Goal: Obtain resource: Download file/media

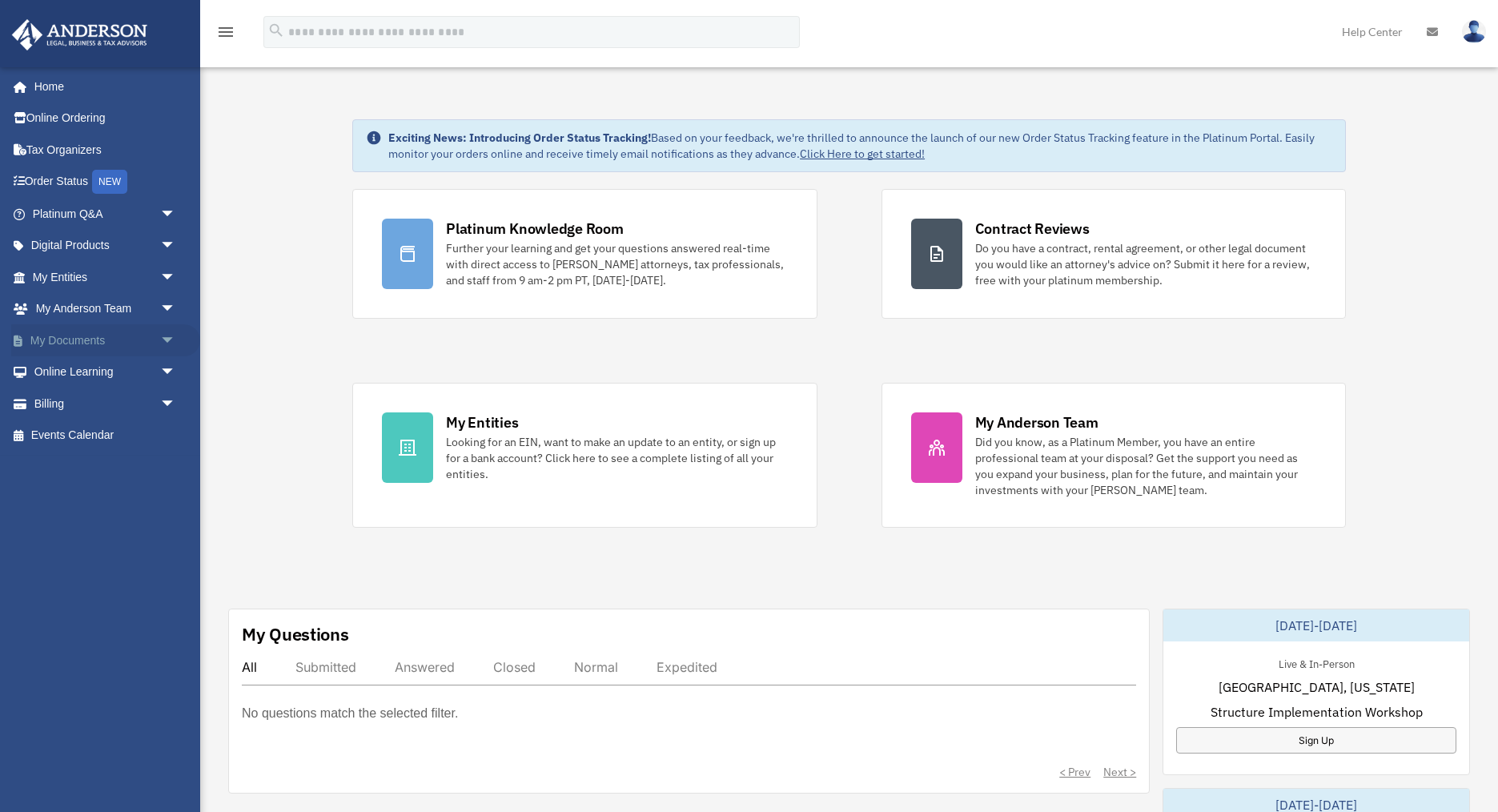
click at [166, 338] on span "arrow_drop_down" at bounding box center [176, 340] width 32 height 33
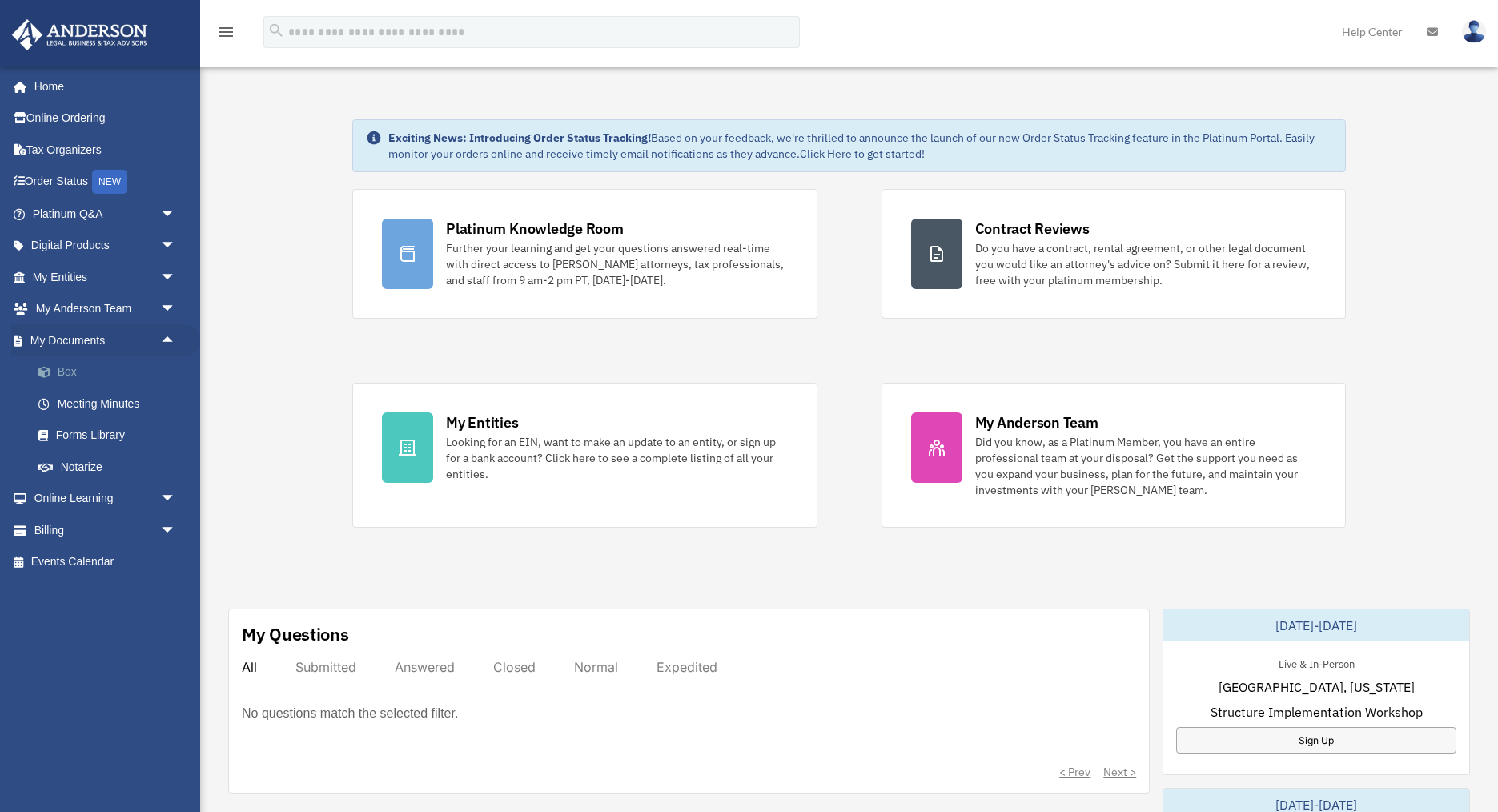
click at [69, 373] on link "Box" at bounding box center [111, 372] width 178 height 32
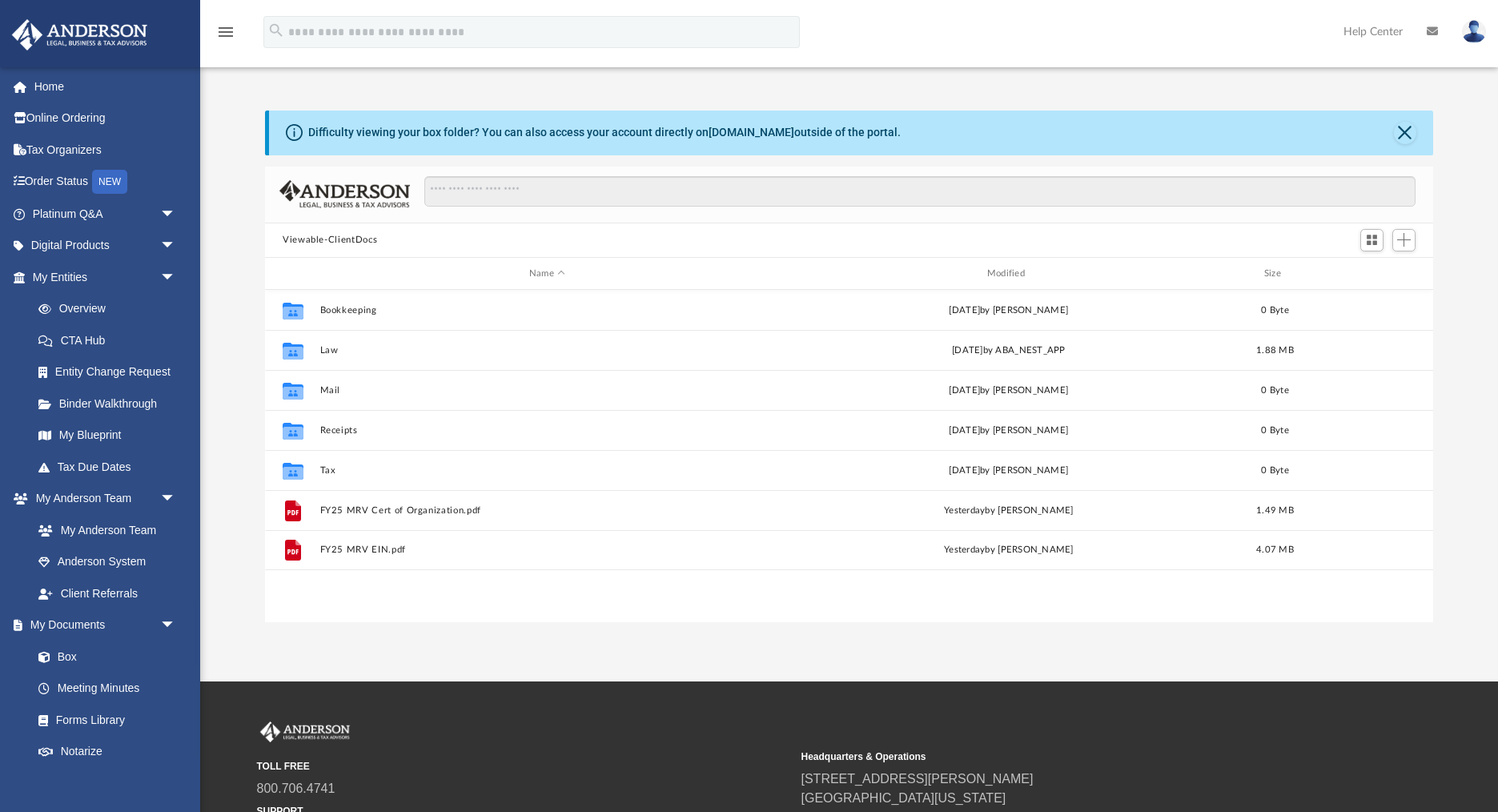
scroll to position [363, 1168]
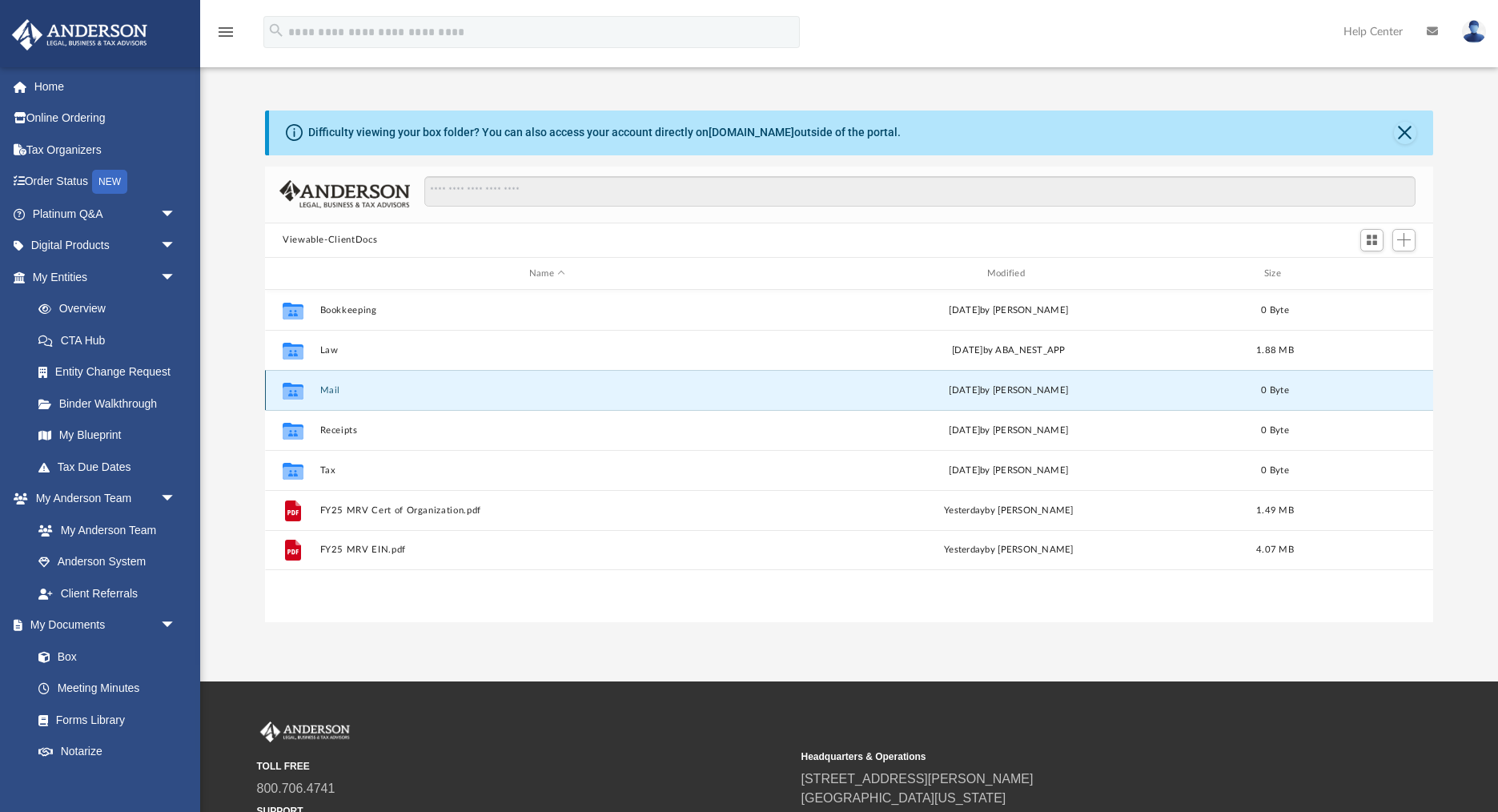
click at [359, 392] on button "Mail" at bounding box center [548, 390] width 454 height 11
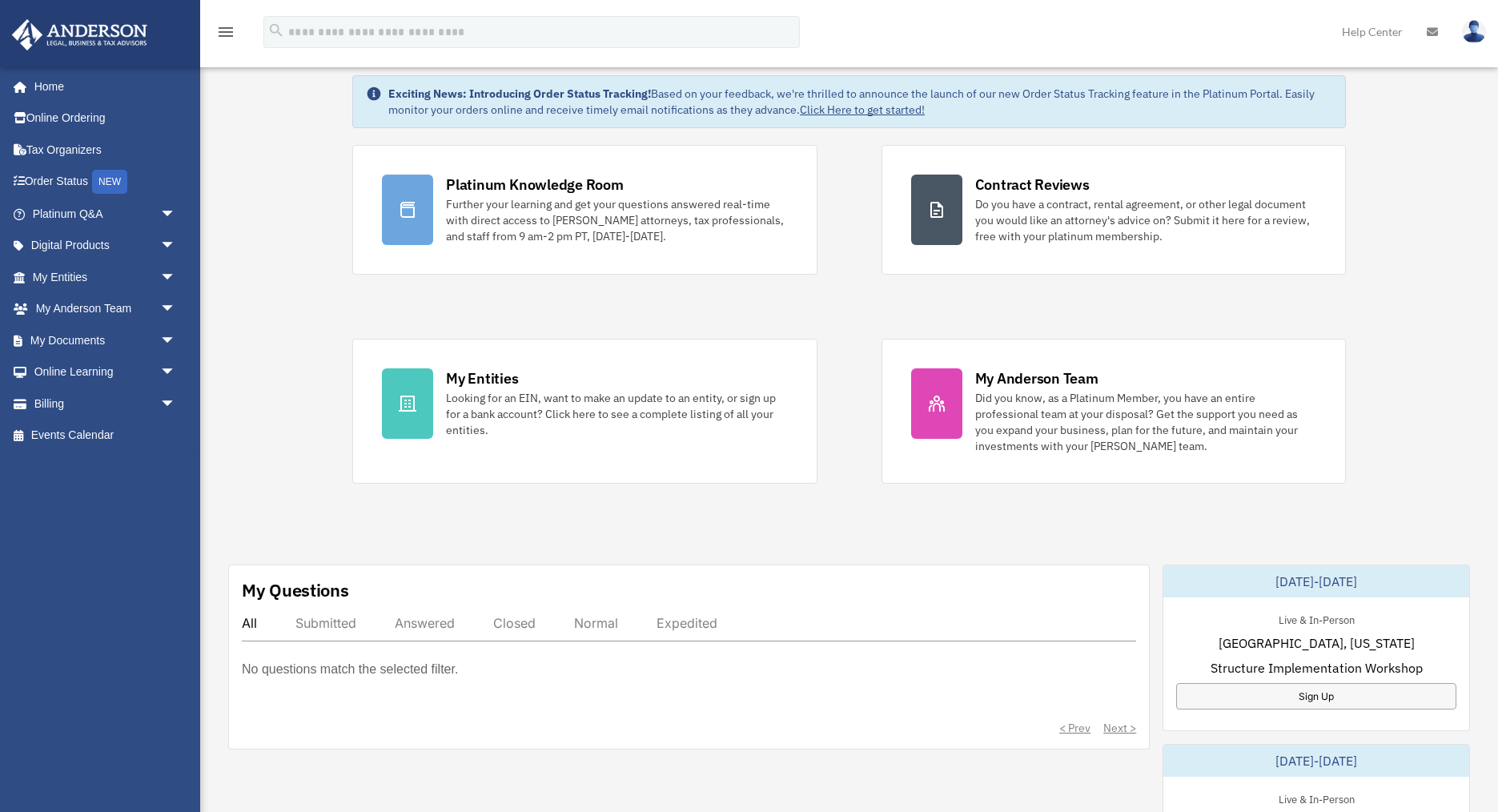
scroll to position [39, 0]
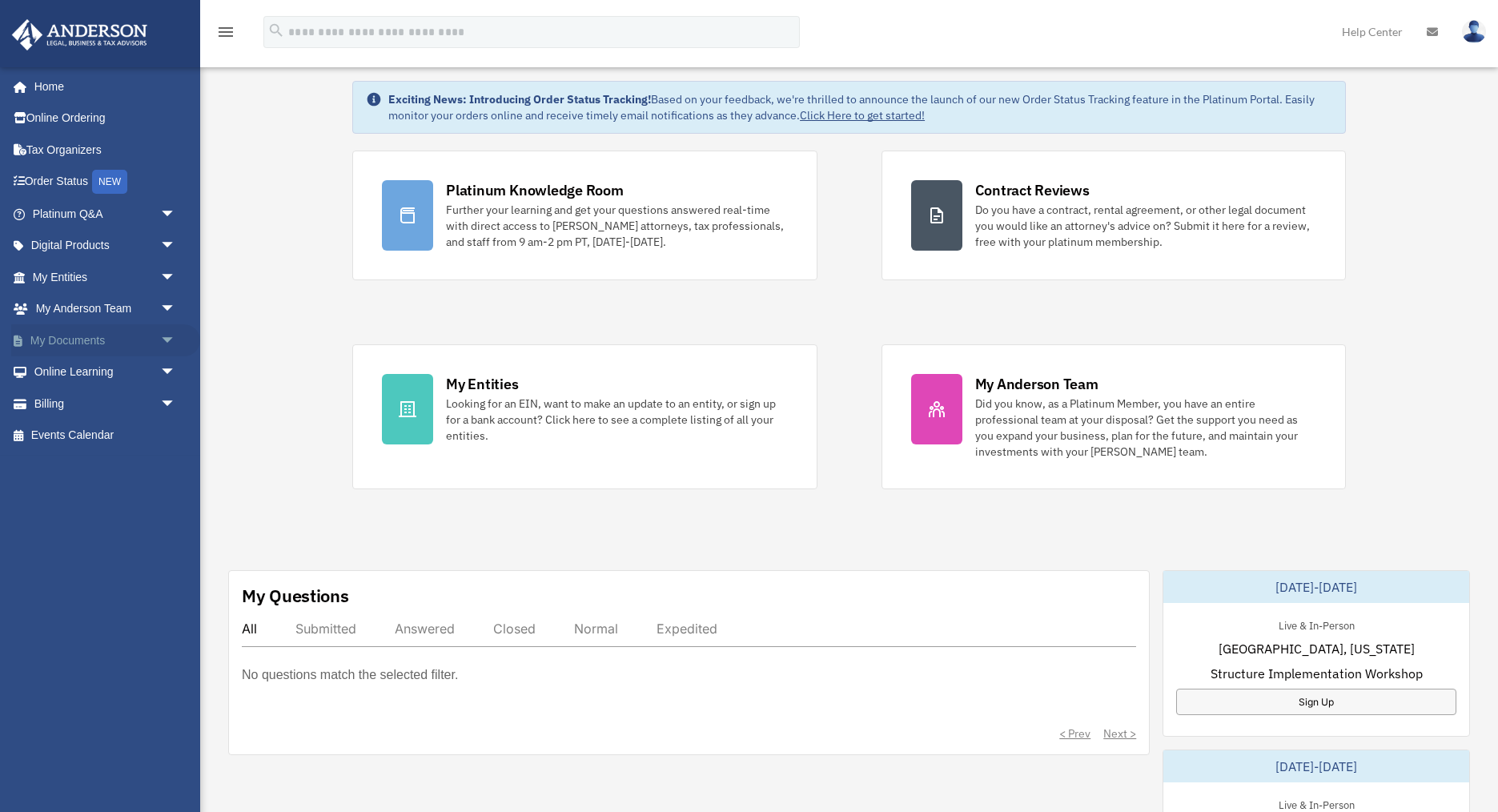
click at [168, 340] on span "arrow_drop_down" at bounding box center [176, 340] width 32 height 33
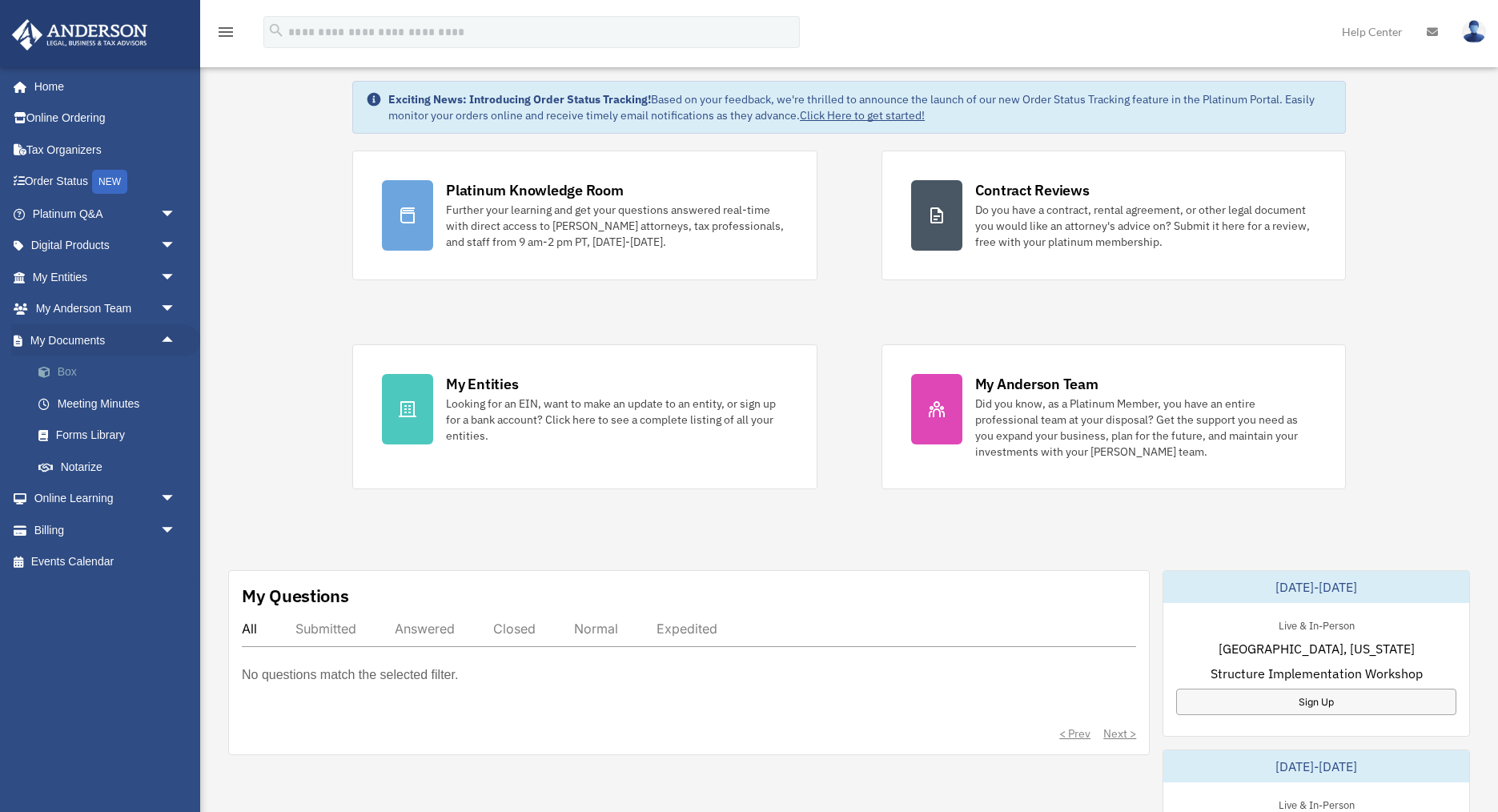
click at [68, 373] on link "Box" at bounding box center [111, 372] width 178 height 32
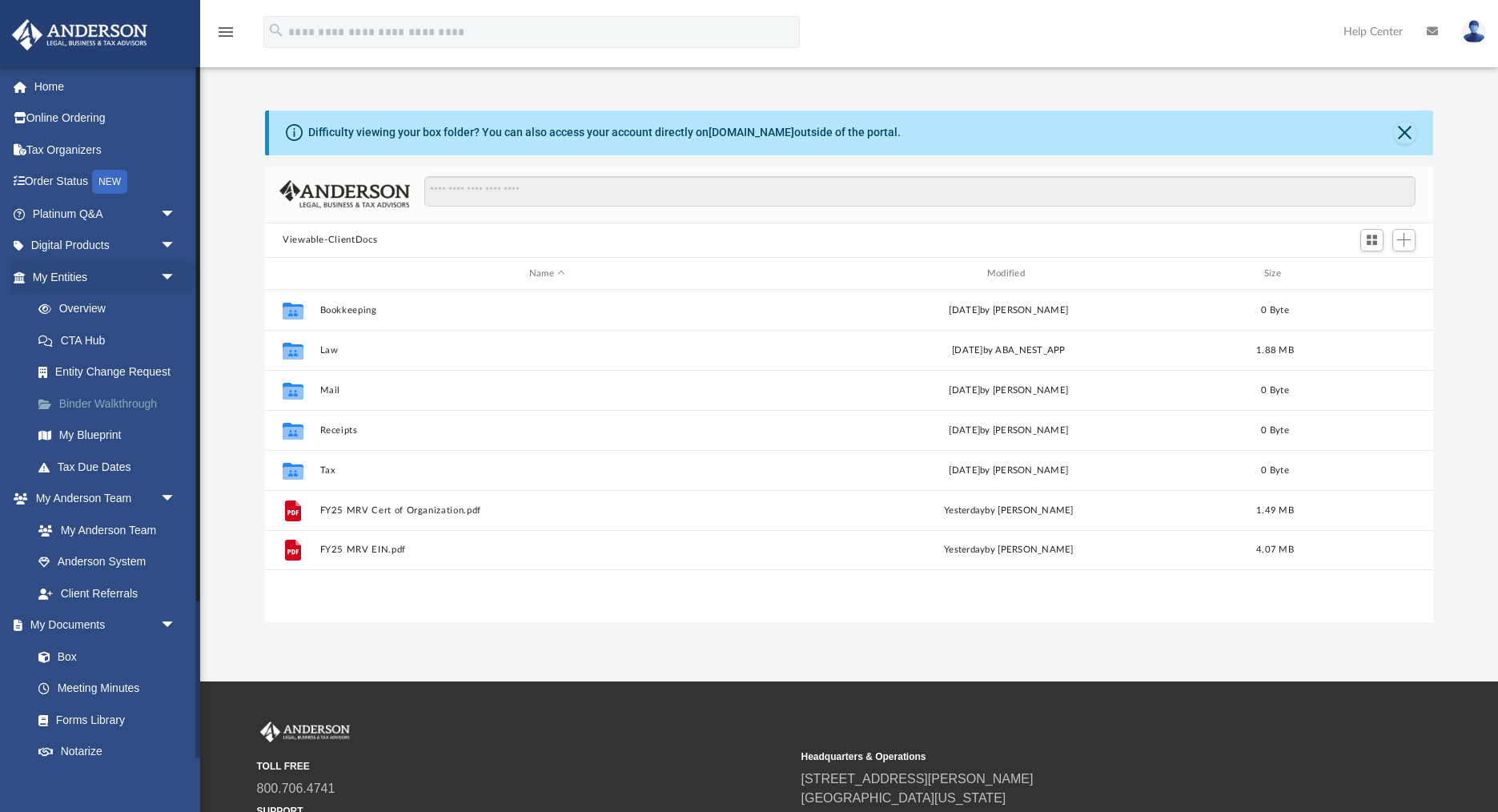
scroll to position [363, 1168]
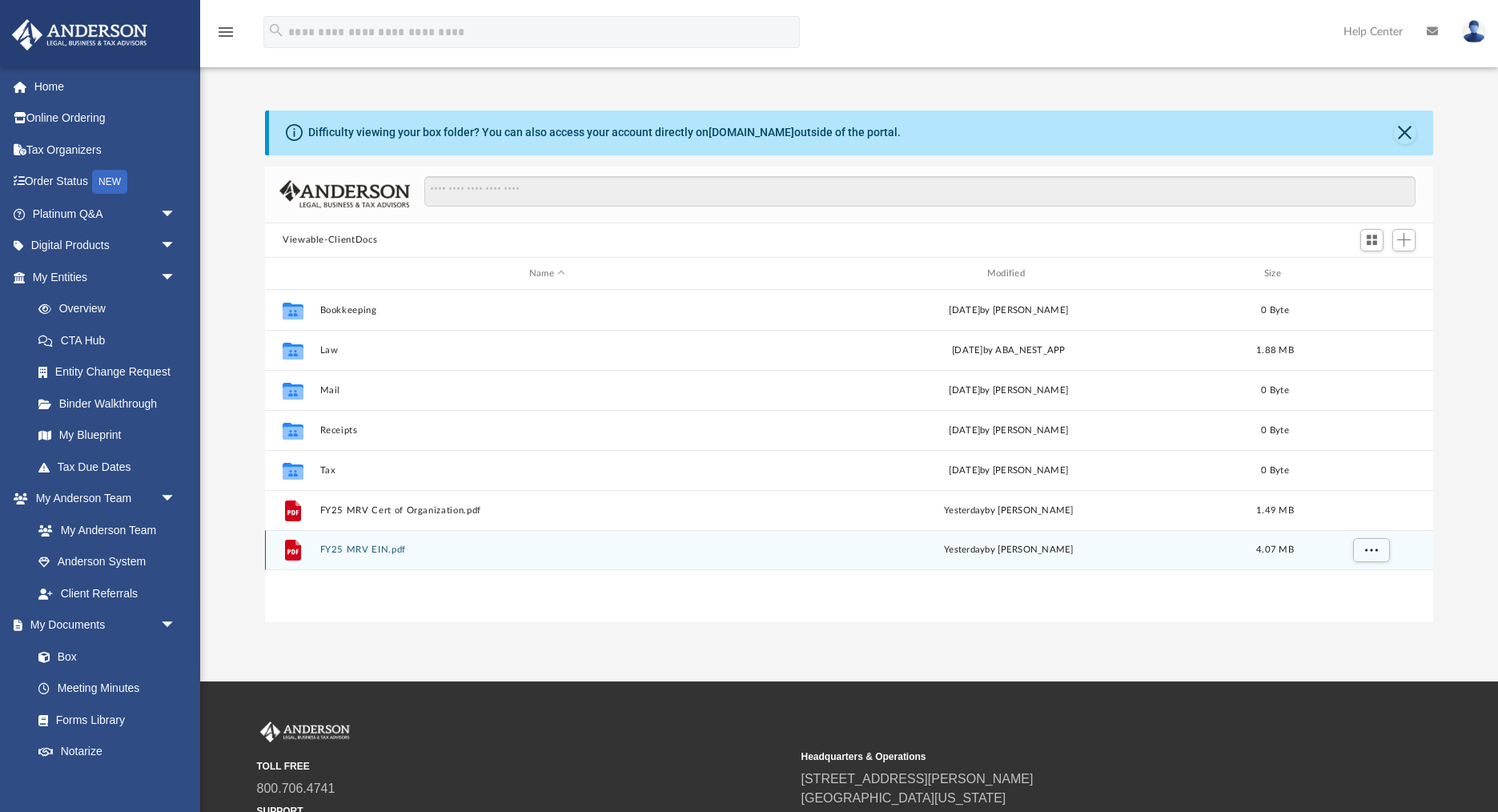
click at [356, 555] on div "File FY25 MRV EIN.pdf yesterday by Timothy Moore 4.07 MB" at bounding box center [849, 550] width 1168 height 40
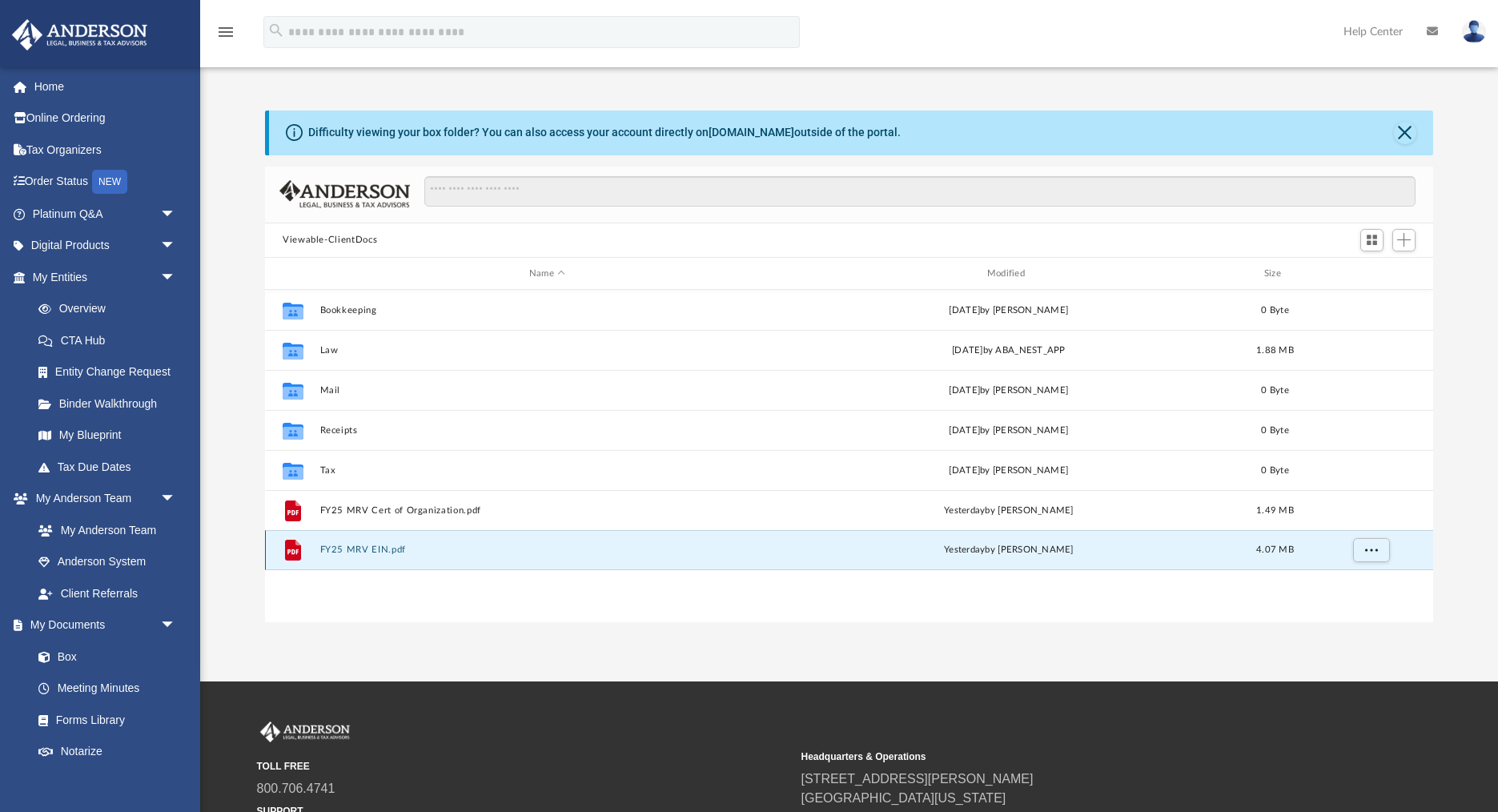
click at [351, 554] on button "FY25 MRV EIN.pdf" at bounding box center [548, 550] width 454 height 11
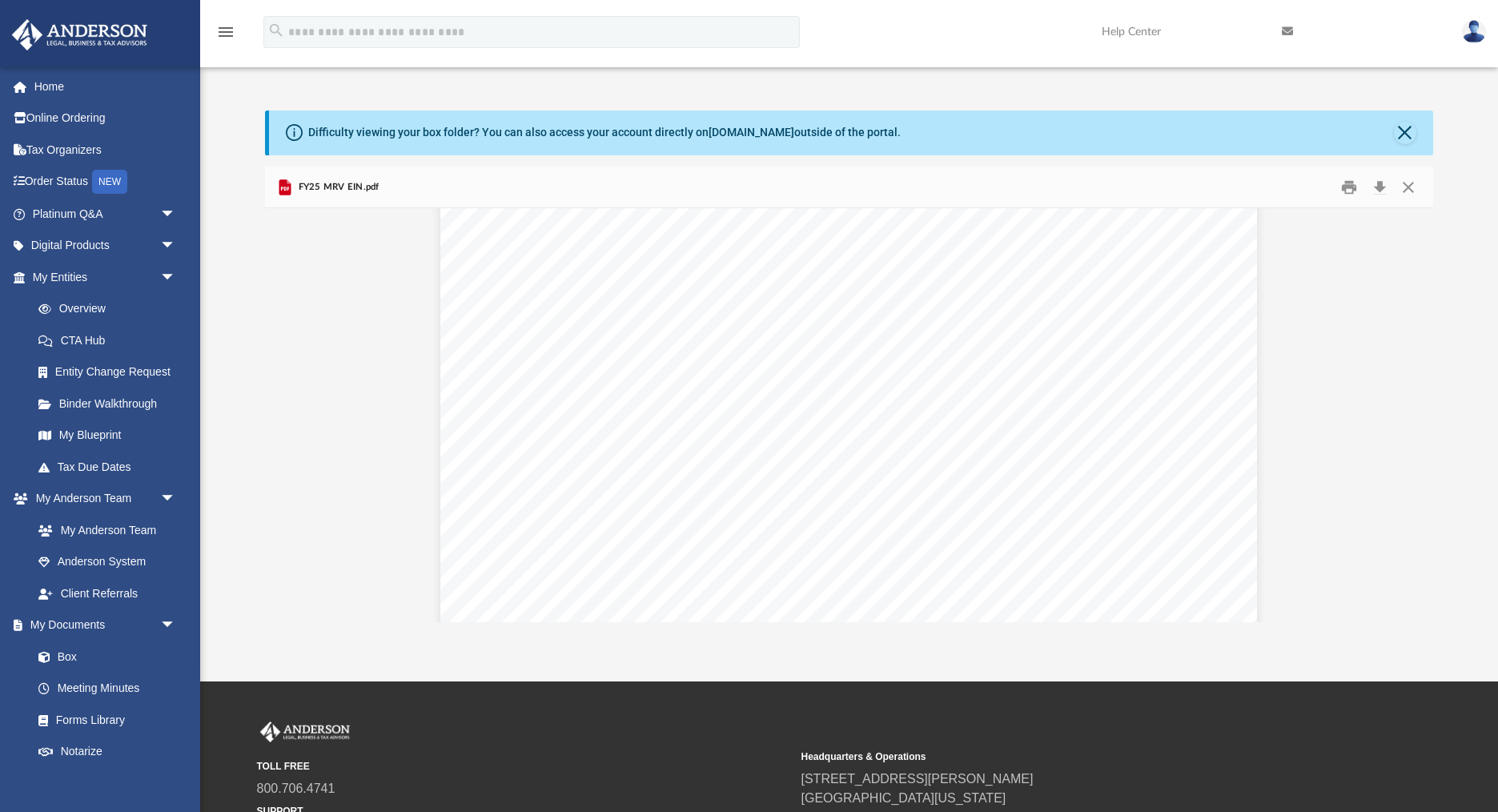
scroll to position [0, 0]
click at [286, 413] on button "Preview" at bounding box center [283, 415] width 36 height 45
click at [1410, 190] on button "Close" at bounding box center [1408, 187] width 29 height 25
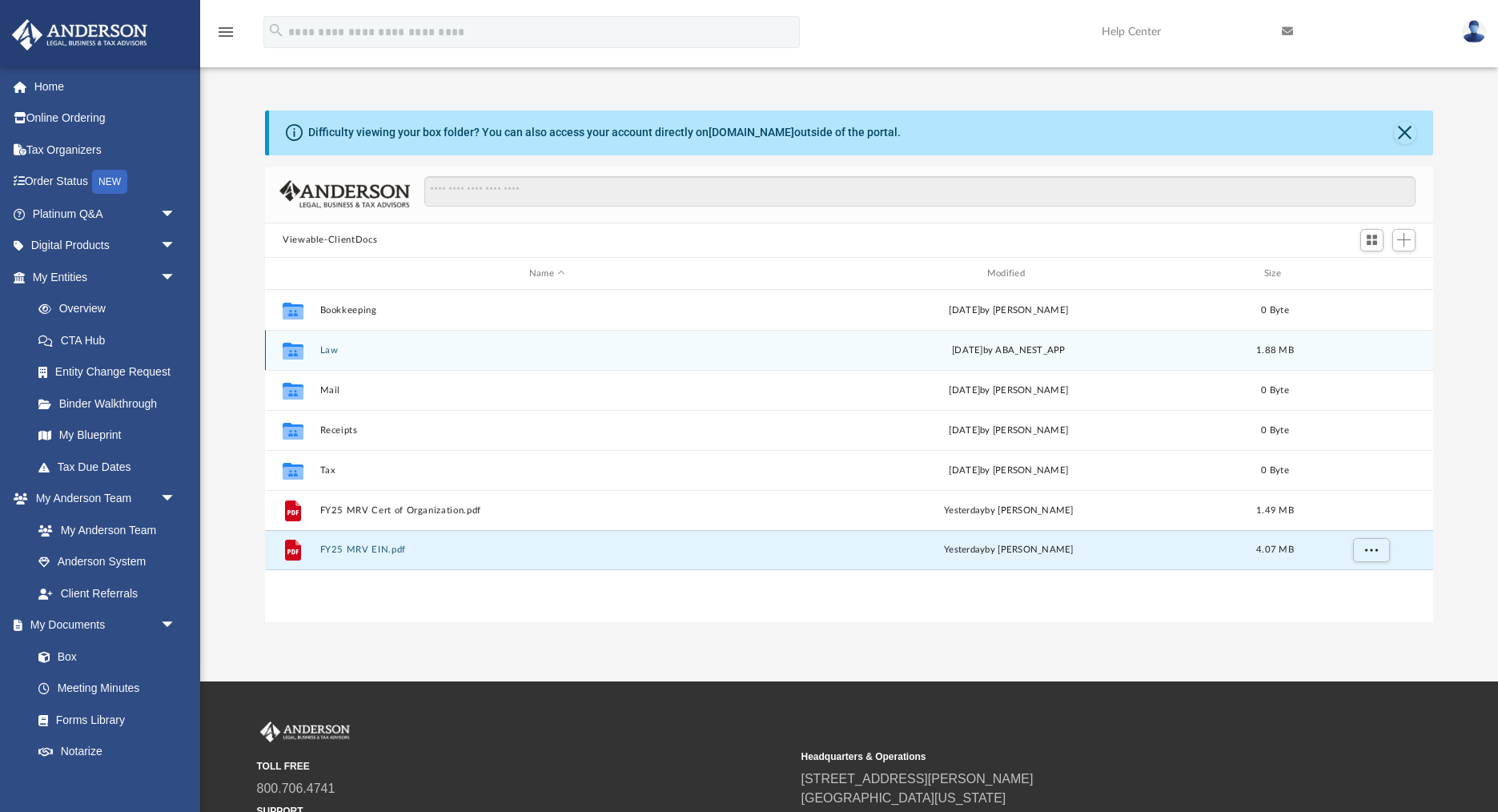
click at [326, 355] on div "Collaborated Folder Law Mon Aug 25 2025 by ABA_NEST_APP 1.88 MB" at bounding box center [849, 349] width 1168 height 40
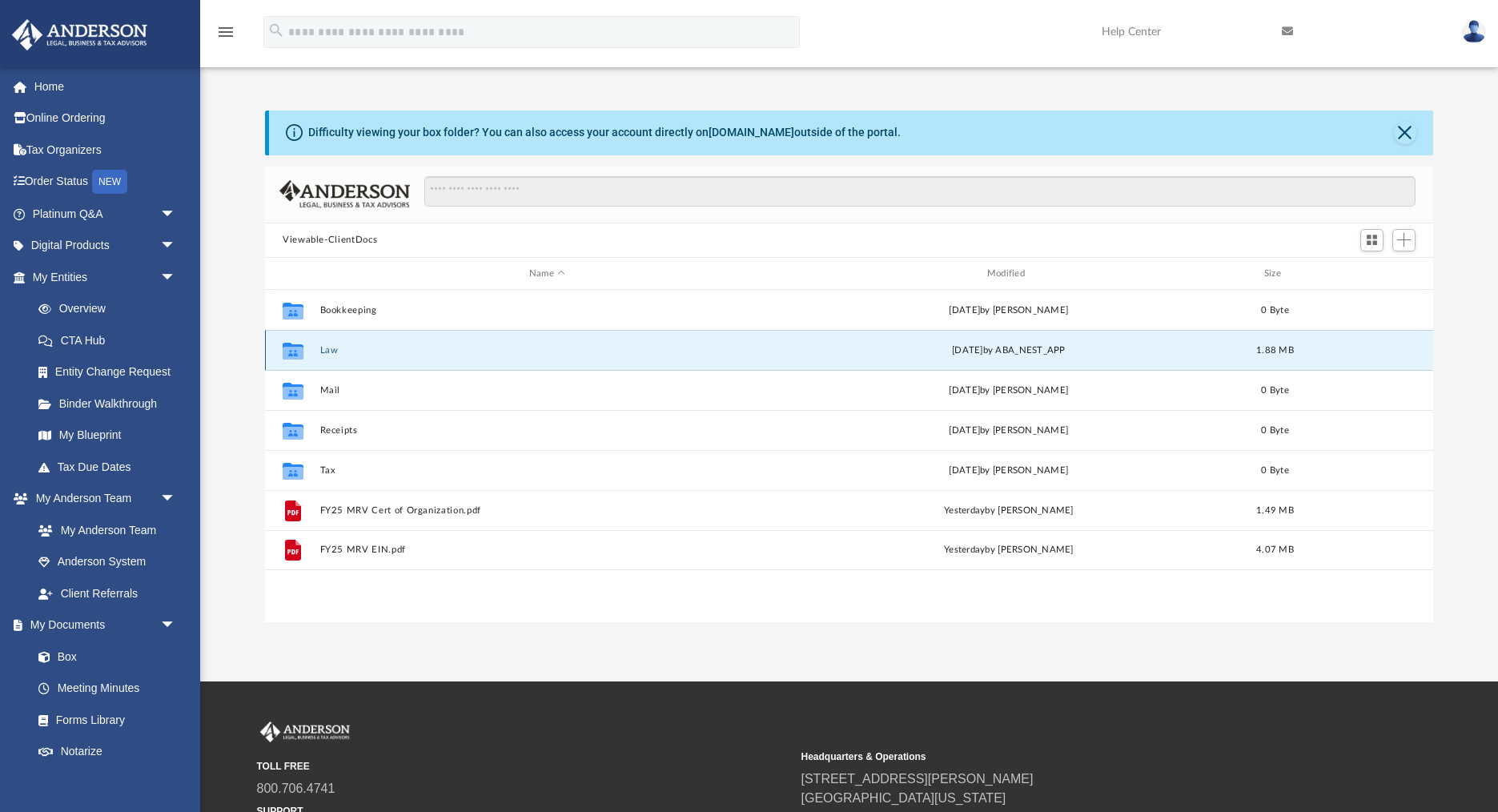
click at [325, 351] on button "Law" at bounding box center [548, 350] width 454 height 11
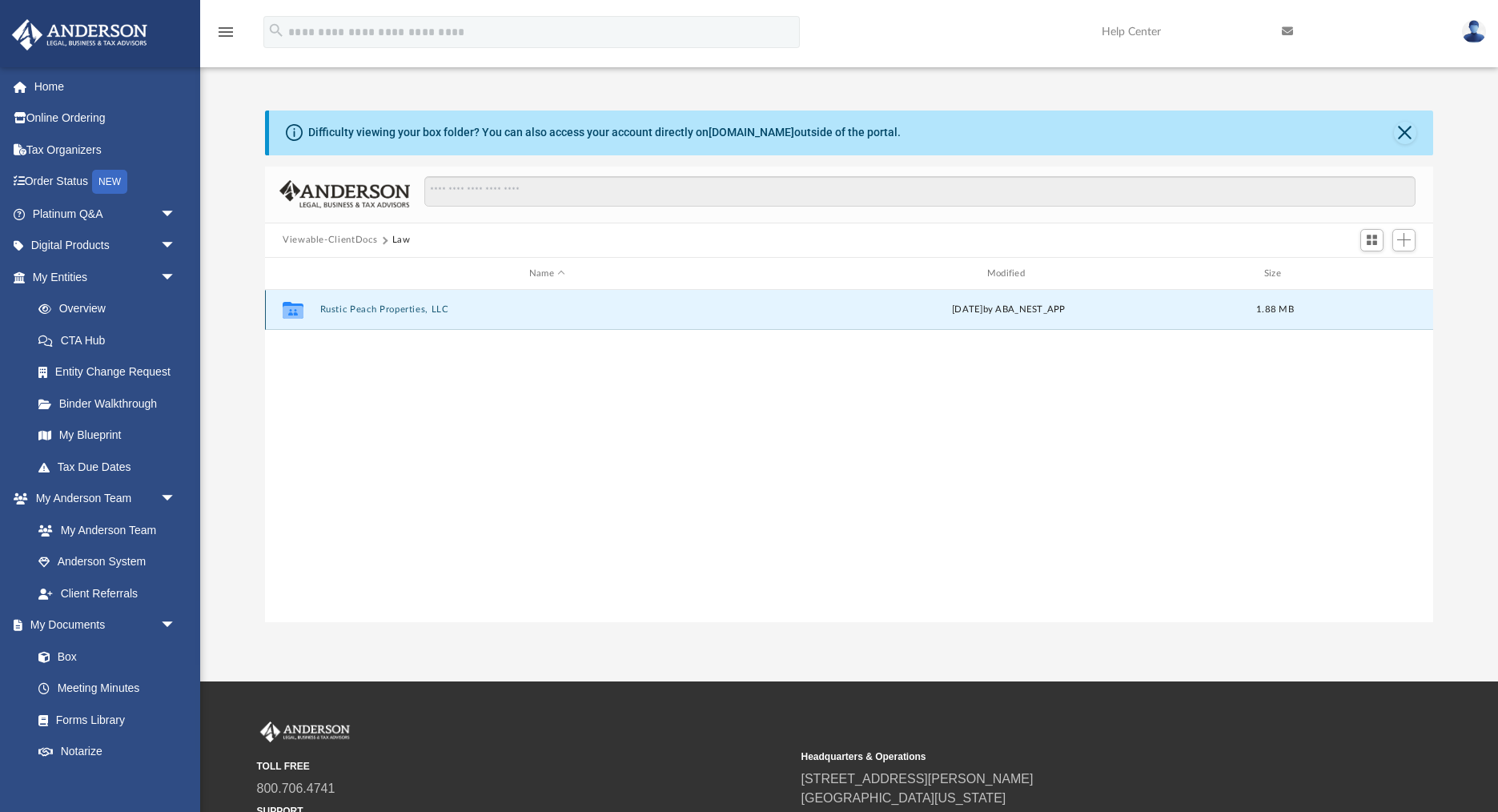
click at [348, 309] on button "Rustic Peach Properties, LLC" at bounding box center [548, 310] width 454 height 11
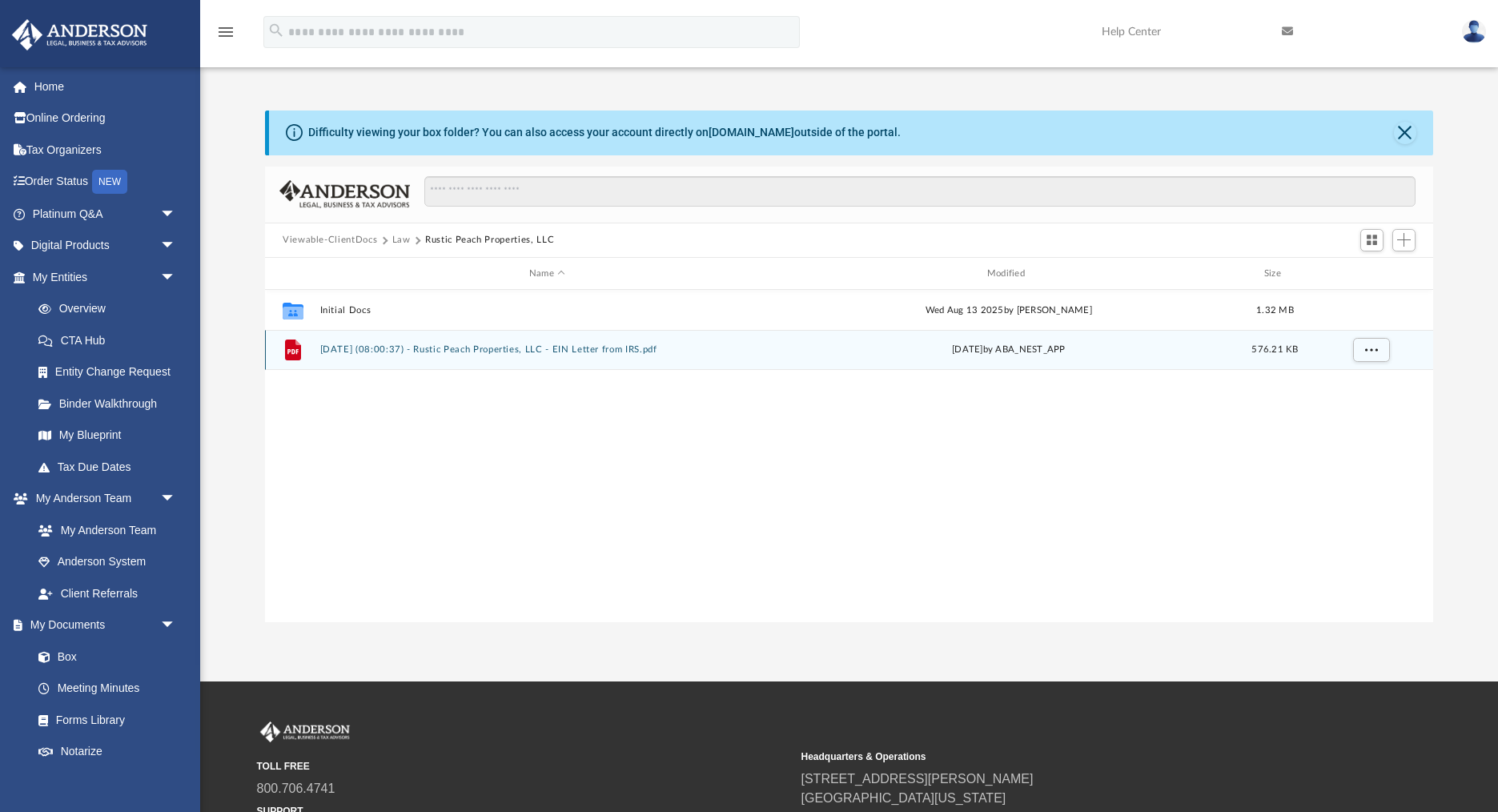
click at [479, 349] on button "2025.08.25 (08:00:37) - Rustic Peach Properties, LLC - EIN Letter from IRS.pdf" at bounding box center [548, 350] width 454 height 11
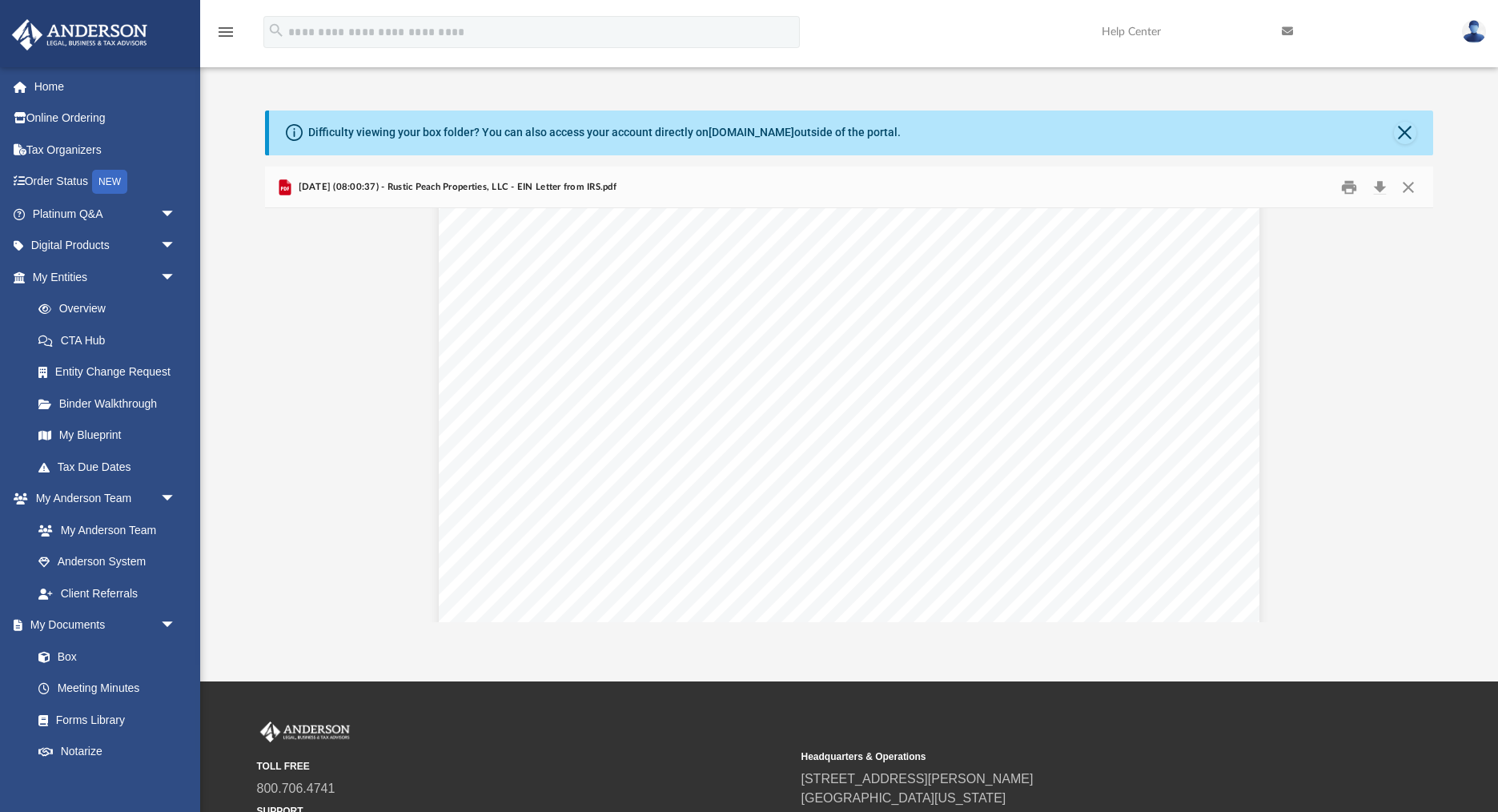
scroll to position [438, 0]
click at [1352, 190] on button "Print" at bounding box center [1349, 187] width 32 height 25
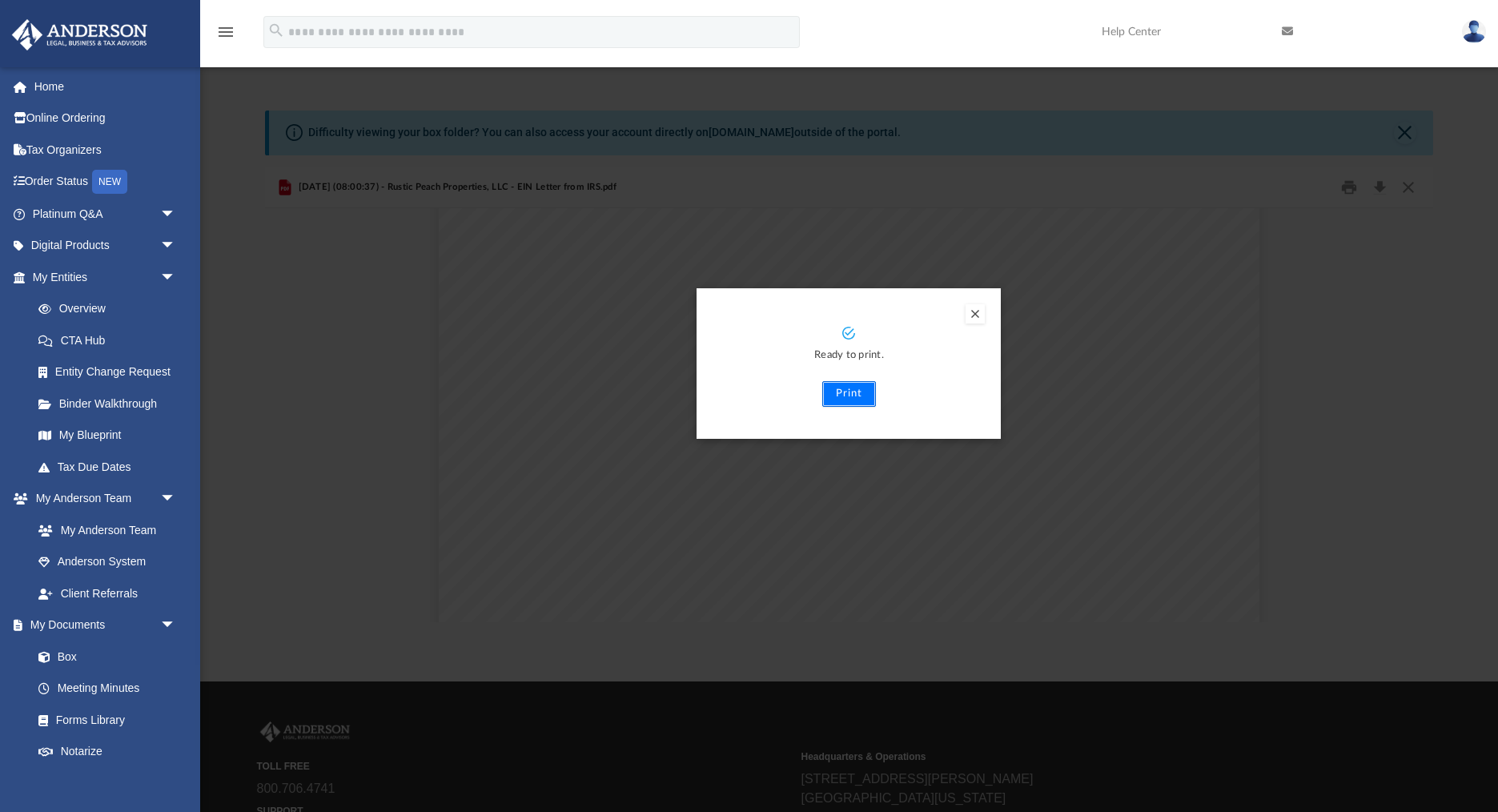
click at [848, 394] on button "Print" at bounding box center [849, 393] width 54 height 26
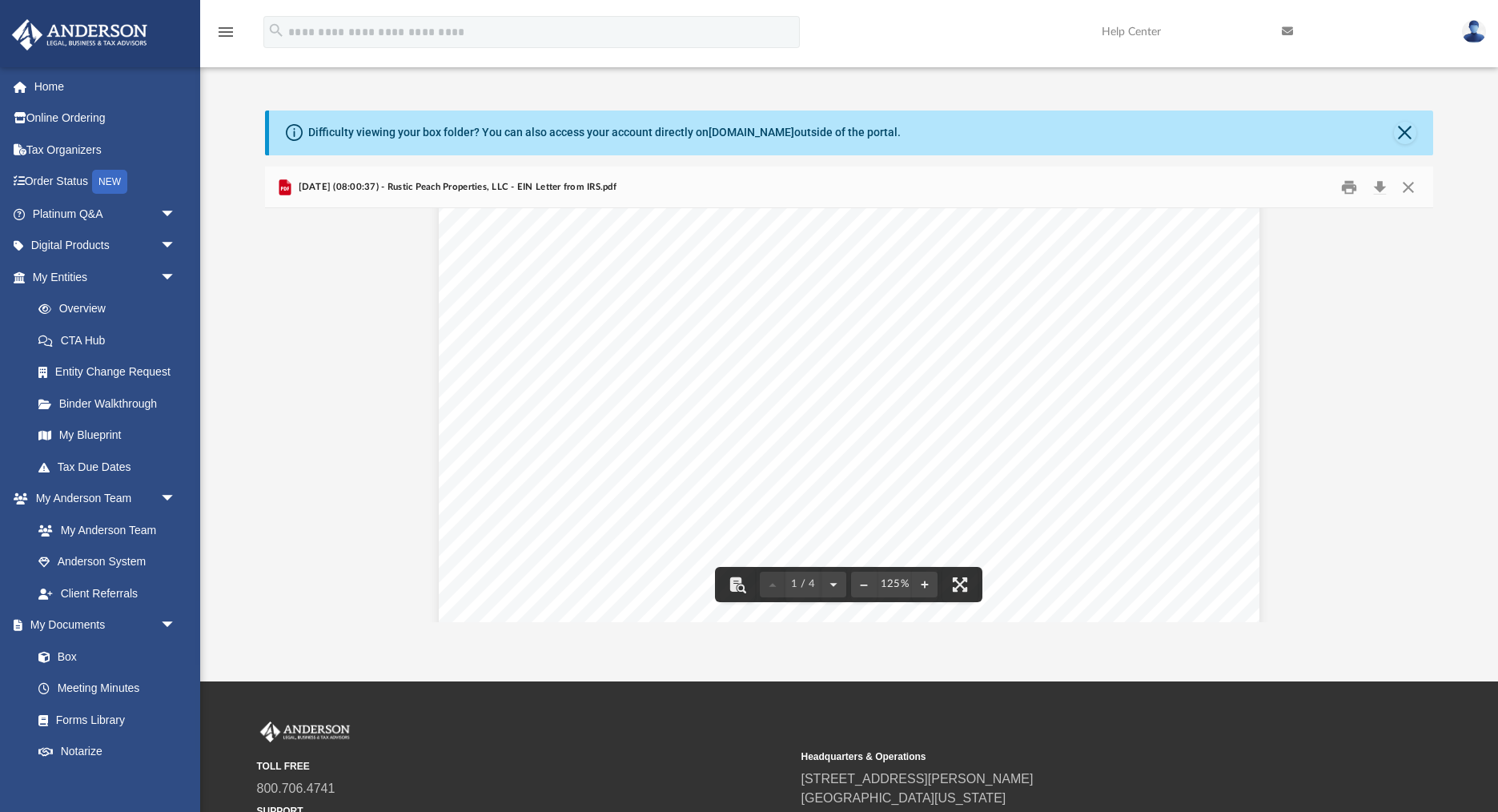
scroll to position [0, 0]
